Goal: Find specific page/section: Find specific page/section

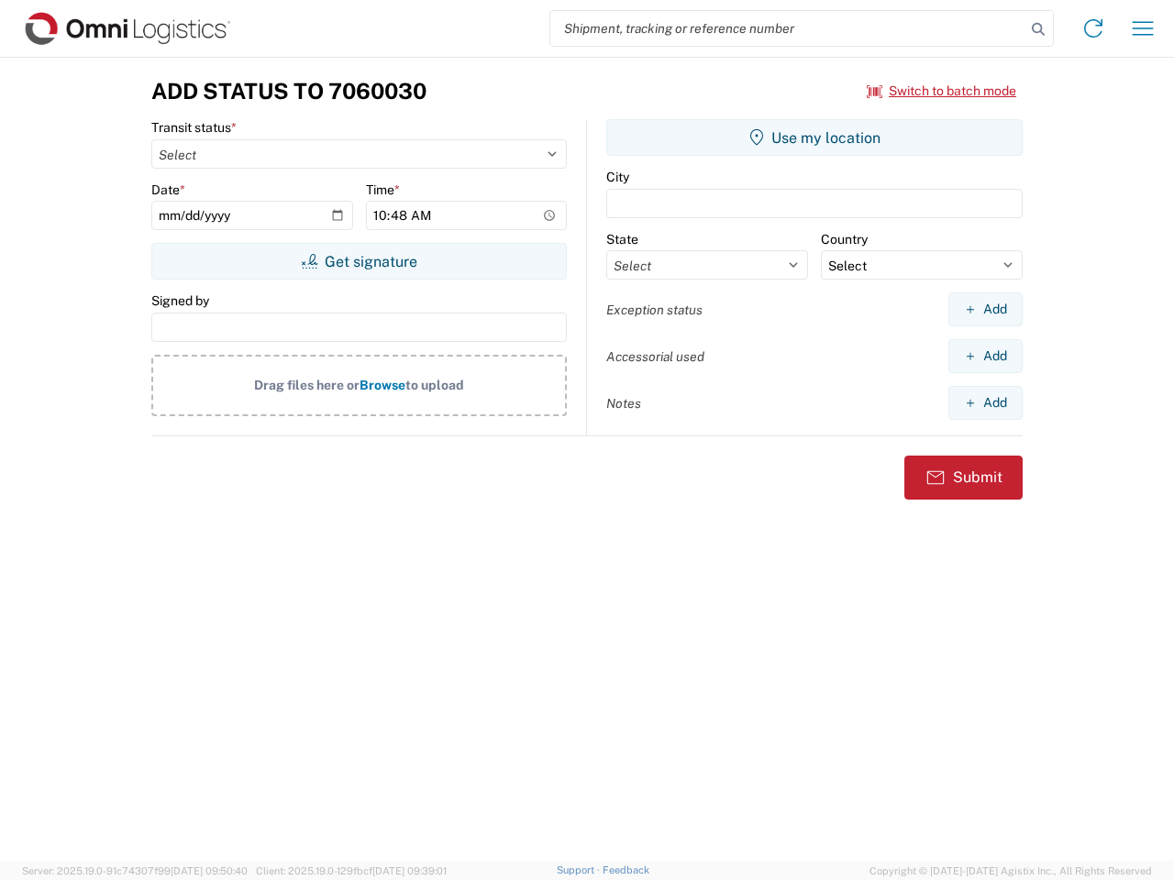
click at [788, 28] on input "search" at bounding box center [787, 28] width 475 height 35
click at [1038, 29] on icon at bounding box center [1038, 30] width 26 height 26
click at [1093, 28] on icon at bounding box center [1092, 28] width 29 height 29
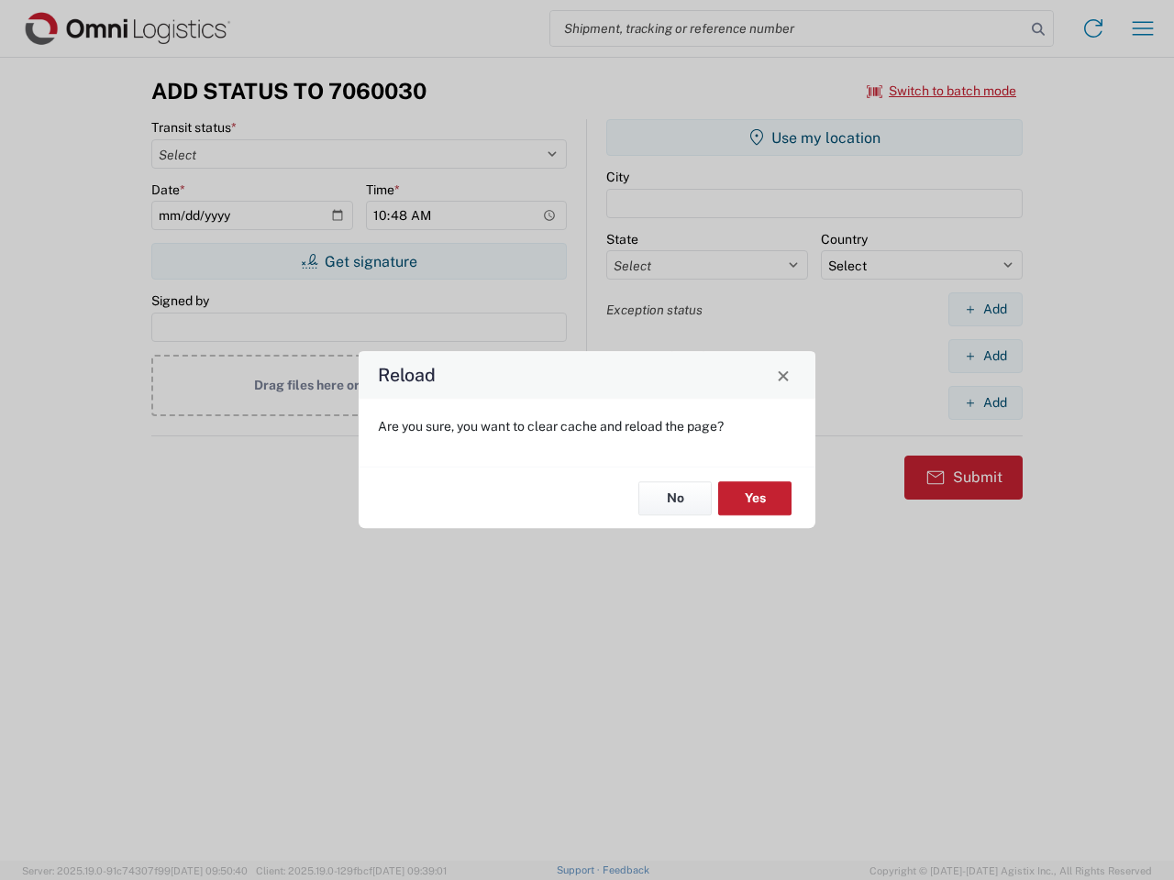
click at [942, 91] on div "Reload Are you sure, you want to clear cache and reload the page? No Yes" at bounding box center [587, 440] width 1174 height 880
click at [359, 261] on div "Reload Are you sure, you want to clear cache and reload the page? No Yes" at bounding box center [587, 440] width 1174 height 880
click at [814, 138] on div "Reload Are you sure, you want to clear cache and reload the page? No Yes" at bounding box center [587, 440] width 1174 height 880
click at [985, 309] on div "Reload Are you sure, you want to clear cache and reload the page? No Yes" at bounding box center [587, 440] width 1174 height 880
click at [985, 356] on div "Reload Are you sure, you want to clear cache and reload the page? No Yes" at bounding box center [587, 440] width 1174 height 880
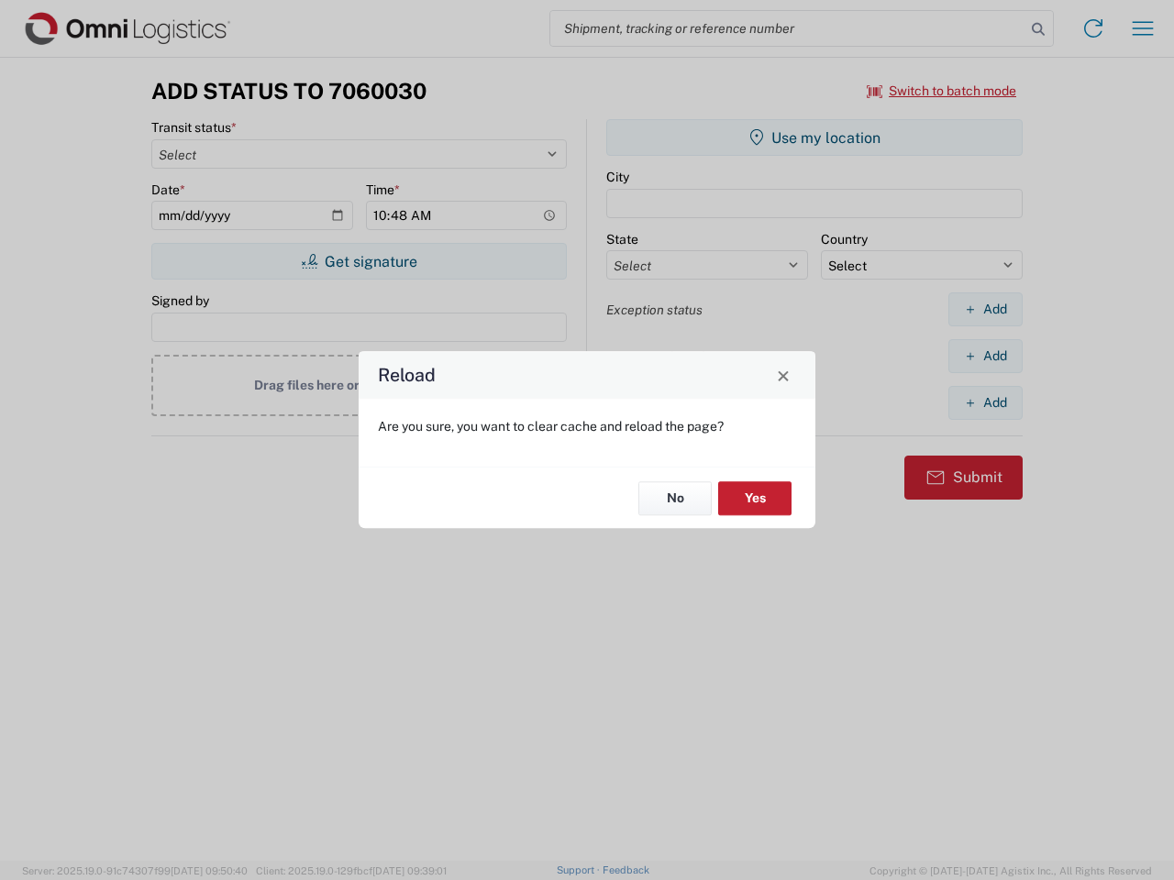
click at [985, 403] on div "Reload Are you sure, you want to clear cache and reload the page? No Yes" at bounding box center [587, 440] width 1174 height 880
